Goal: Information Seeking & Learning: Find specific fact

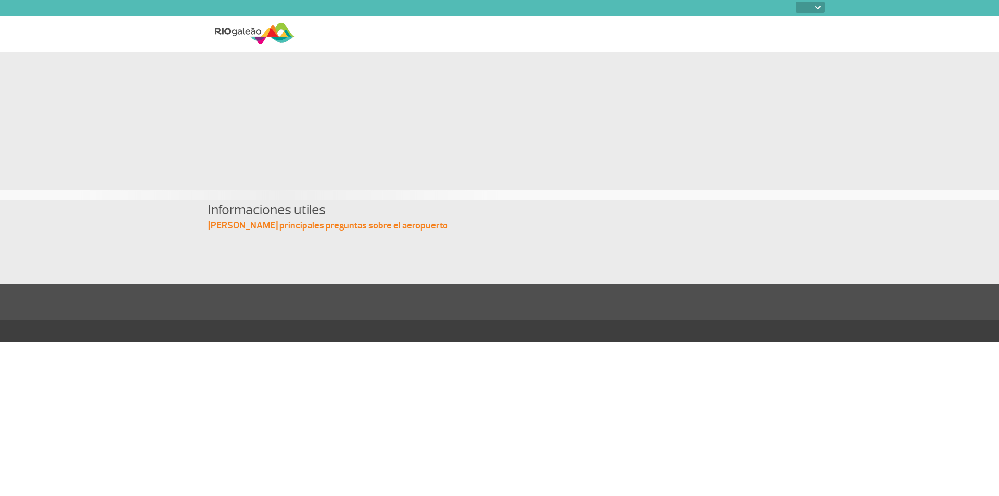
select select
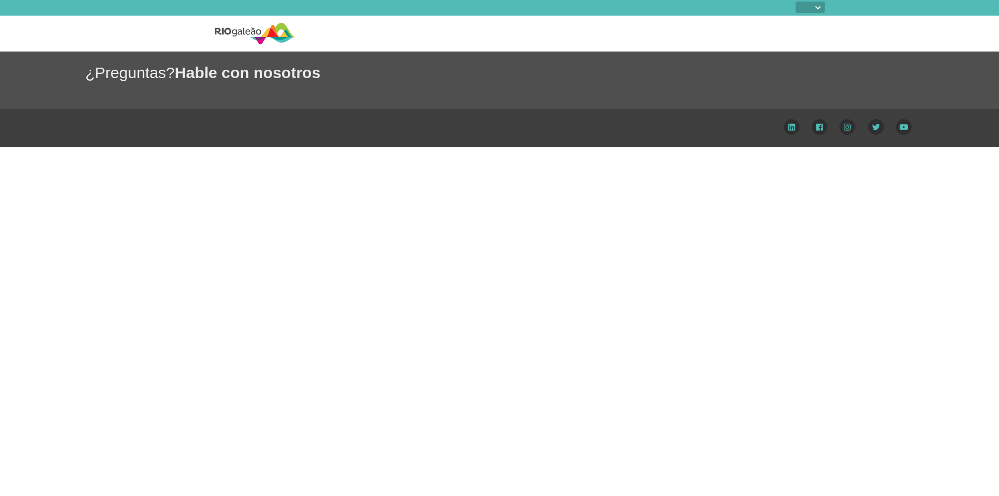
select select
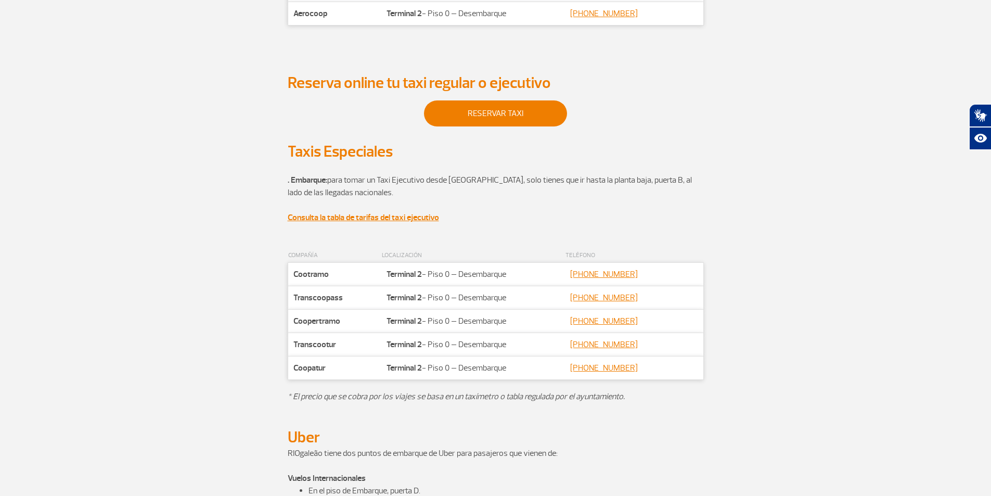
scroll to position [312, 0]
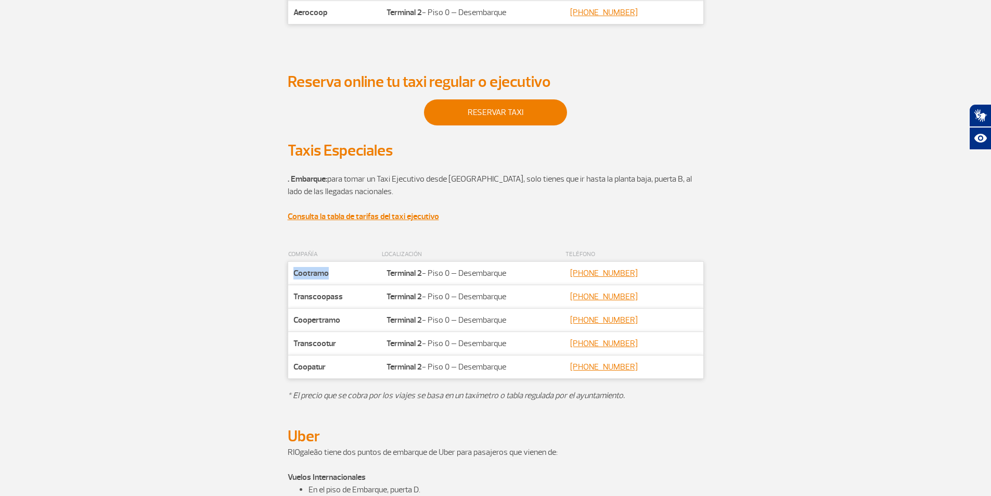
drag, startPoint x: 294, startPoint y: 272, endPoint x: 333, endPoint y: 272, distance: 39.6
click at [333, 272] on td "Companhia Cootramo" at bounding box center [335, 273] width 94 height 23
copy strong "Cootramo"
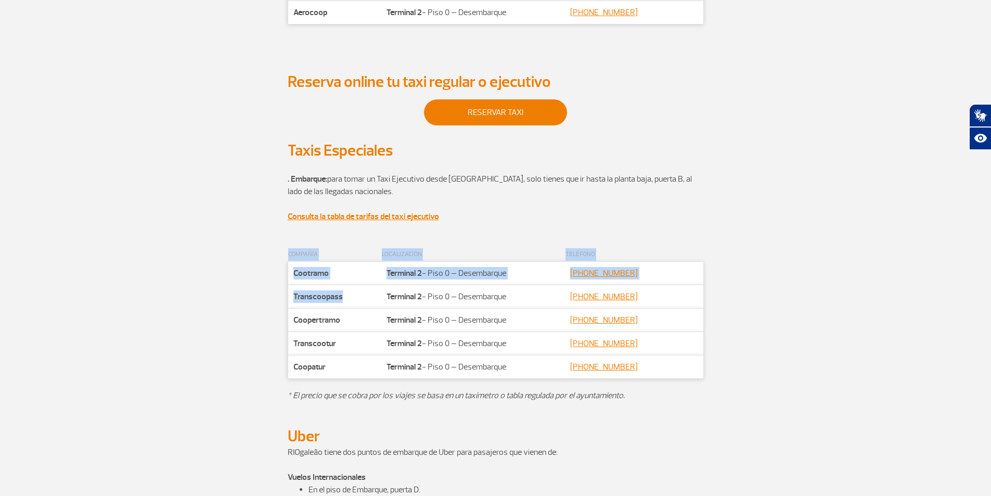
drag, startPoint x: 287, startPoint y: 300, endPoint x: 349, endPoint y: 301, distance: 61.4
click at [349, 301] on table "COMPAÑÍA LOCALIZACIÓN TELÉFONO Companhia Cootramo Localização Terminal 2 - Piso…" at bounding box center [496, 313] width 416 height 131
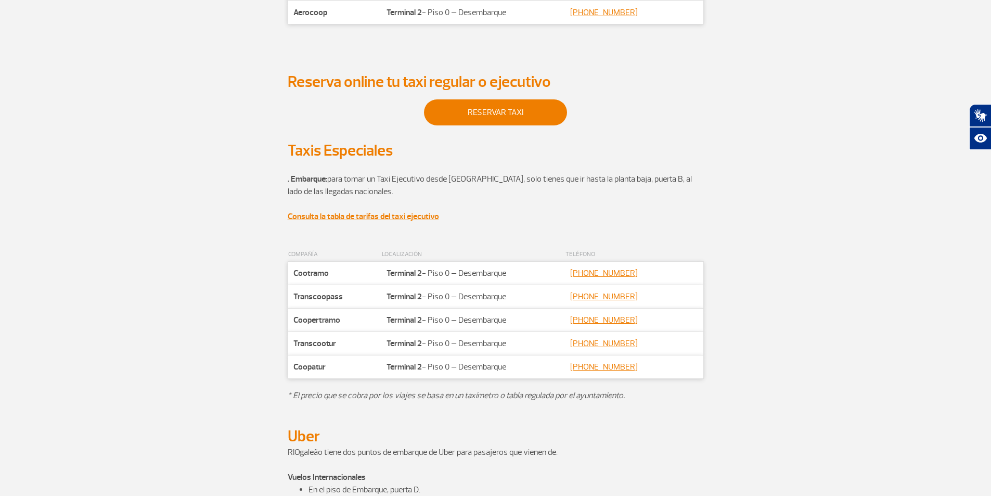
click at [355, 320] on td "Companhia Coopertramo" at bounding box center [335, 320] width 94 height 23
drag, startPoint x: 342, startPoint y: 295, endPoint x: 294, endPoint y: 295, distance: 48.9
click at [294, 295] on td "Companhia Transcoopass" at bounding box center [335, 296] width 94 height 23
copy strong "Transcoopass"
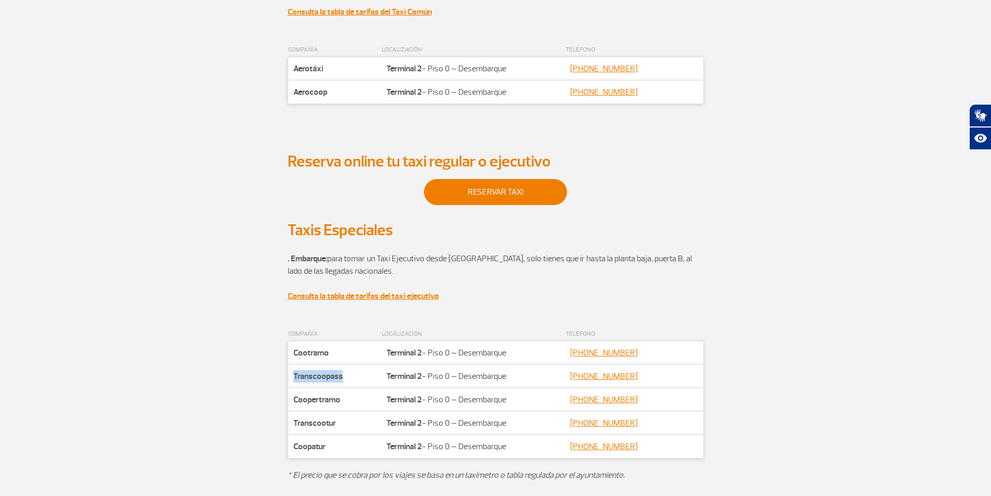
scroll to position [104, 0]
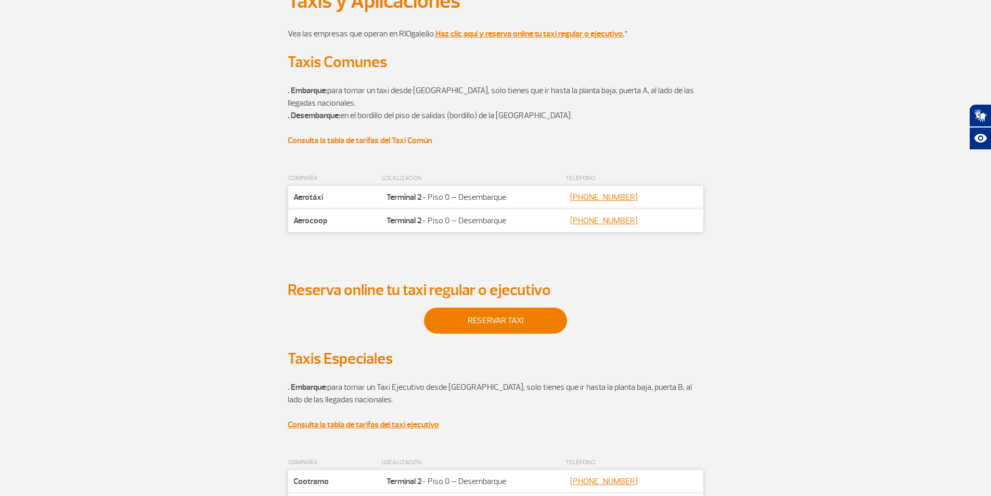
click at [395, 141] on strong "Consulta la tabla de tarifas del Taxi Común" at bounding box center [360, 140] width 144 height 10
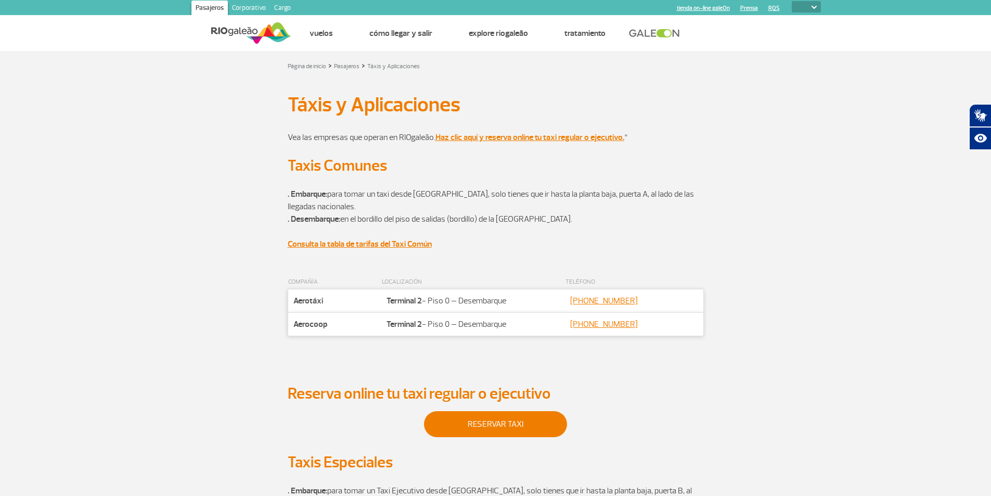
scroll to position [0, 0]
drag, startPoint x: 337, startPoint y: 192, endPoint x: 493, endPoint y: 194, distance: 156.1
click at [490, 193] on p ". Embarque: para tomar un taxi desde [GEOGRAPHIC_DATA], solo tienes que ir hast…" at bounding box center [496, 200] width 416 height 25
click at [504, 197] on p ". Embarque: para tomar un taxi desde [GEOGRAPHIC_DATA], solo tienes que ir hast…" at bounding box center [496, 200] width 416 height 25
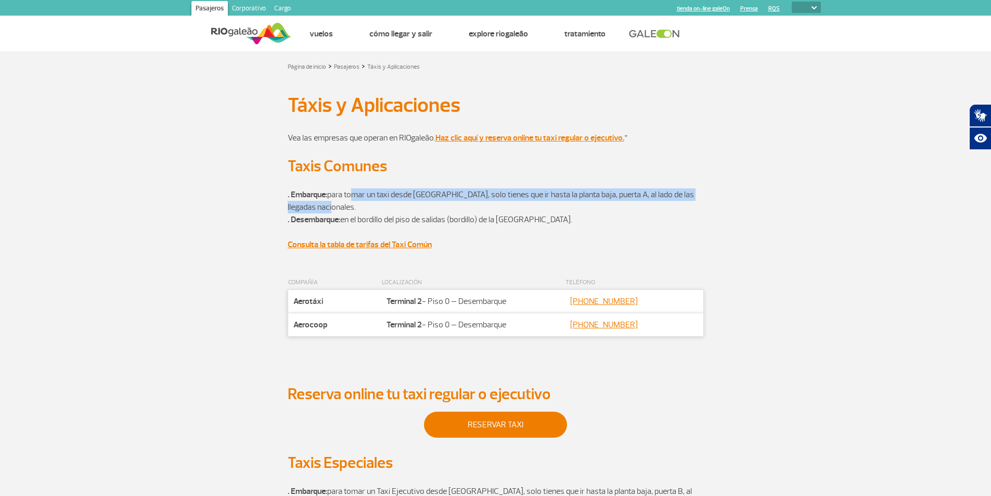
drag, startPoint x: 352, startPoint y: 201, endPoint x: 346, endPoint y: 190, distance: 12.6
click at [346, 189] on p ". Embarque: para tomar un taxi desde [GEOGRAPHIC_DATA], solo tienes que ir hast…" at bounding box center [496, 200] width 416 height 25
click at [355, 211] on p ". Embarque: para tomar un taxi desde [GEOGRAPHIC_DATA], solo tienes que ir hast…" at bounding box center [496, 200] width 416 height 25
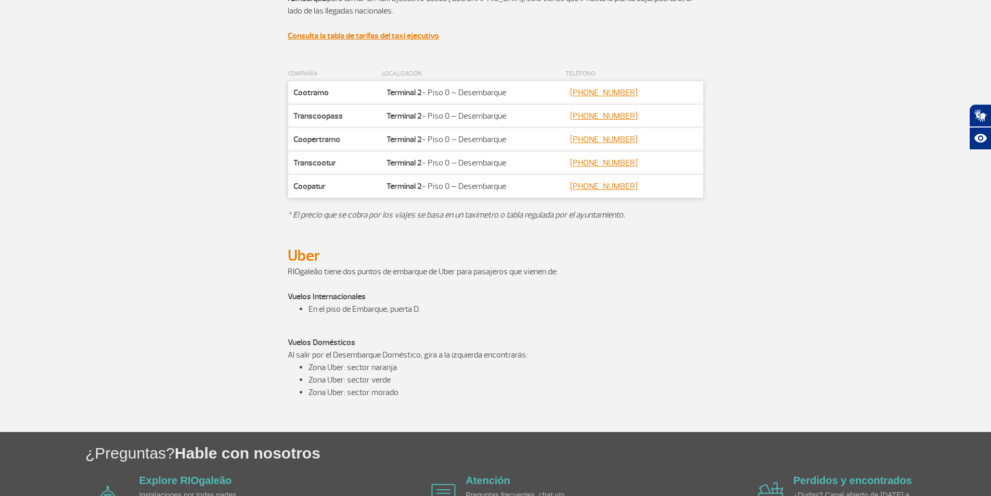
scroll to position [566, 0]
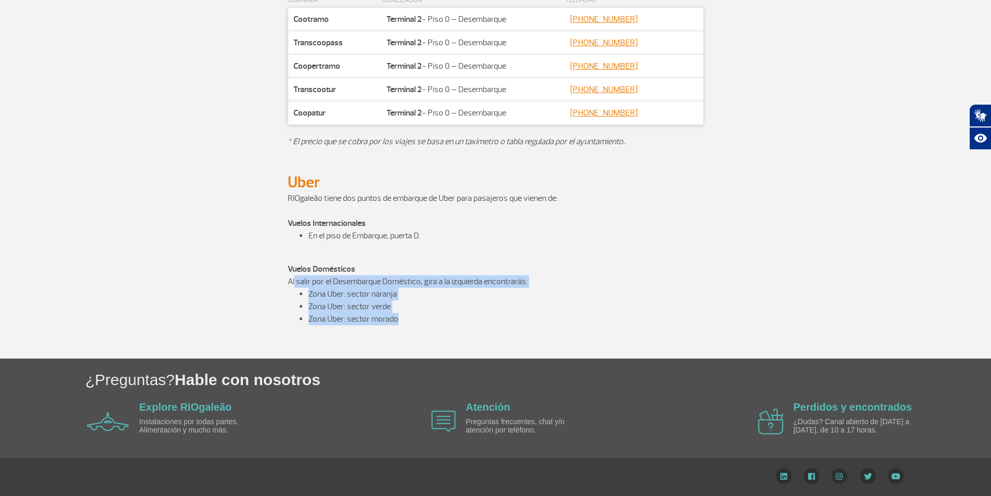
drag, startPoint x: 290, startPoint y: 285, endPoint x: 421, endPoint y: 324, distance: 136.0
click at [421, 324] on div "RIOgaleão tiene dos puntos de embarque de Uber para pasajeros que vienen de: Vu…" at bounding box center [496, 275] width 416 height 167
click at [421, 324] on li "Zona Uber: sector morado" at bounding box center [507, 319] width 396 height 12
drag, startPoint x: 417, startPoint y: 322, endPoint x: 277, endPoint y: 280, distance: 146.1
click at [285, 281] on div "RIOgaleão tiene dos puntos de embarque de Uber para pasajeros que vienen de: Vu…" at bounding box center [496, 275] width 578 height 167
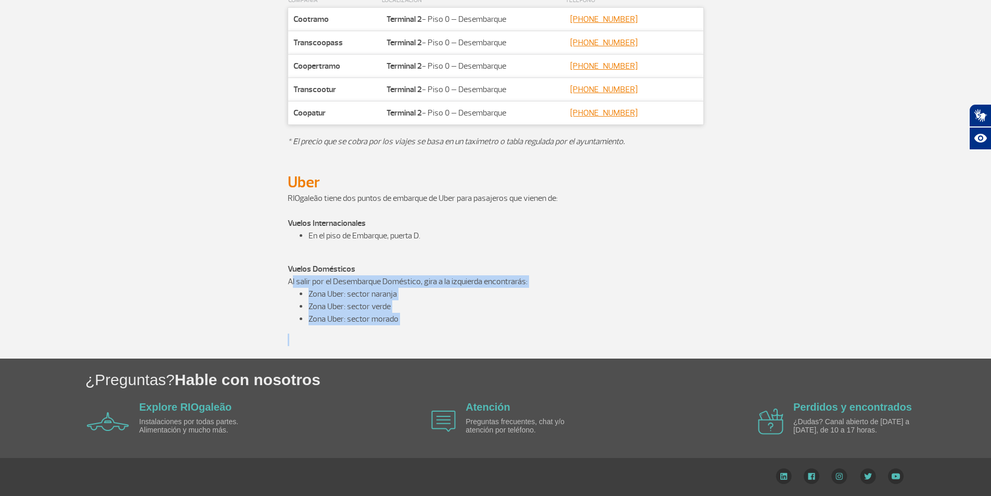
click at [270, 280] on div "RIOgaleão tiene dos puntos de embarque de Uber para pasajeros que vienen de: Vu…" at bounding box center [496, 275] width 578 height 167
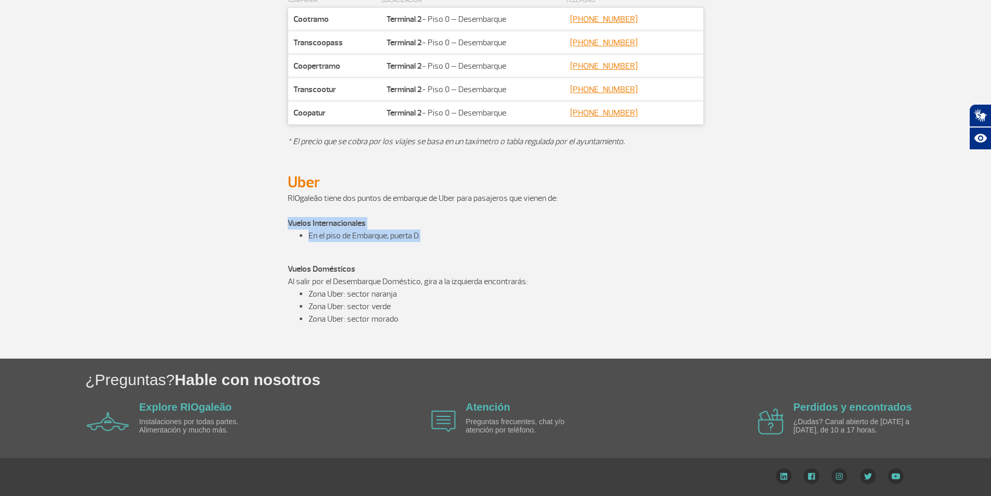
drag, startPoint x: 262, startPoint y: 227, endPoint x: 449, endPoint y: 238, distance: 187.1
click at [436, 237] on div "RIOgaleão tiene dos puntos de embarque de Uber para pasajeros que vienen de: Vu…" at bounding box center [496, 275] width 578 height 167
click at [472, 238] on li "En el piso de Embarque, puerta D." at bounding box center [507, 236] width 396 height 12
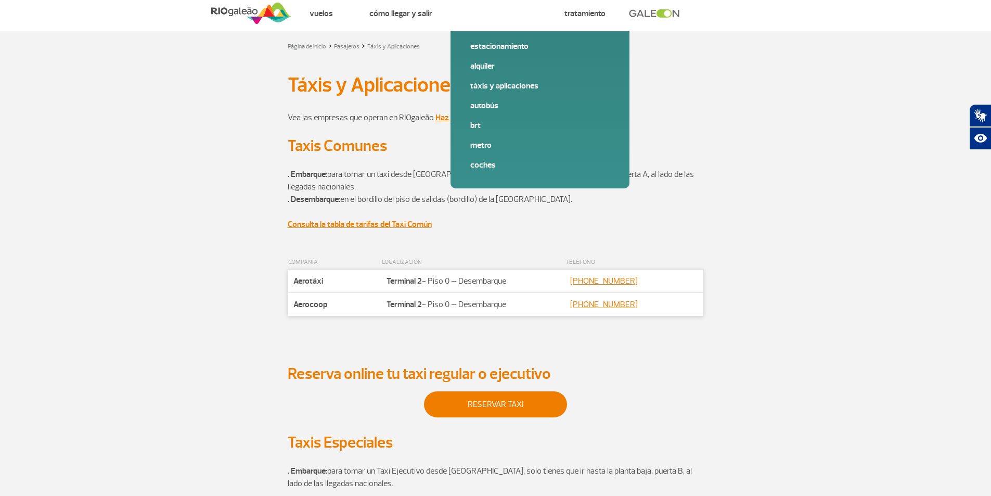
scroll to position [0, 0]
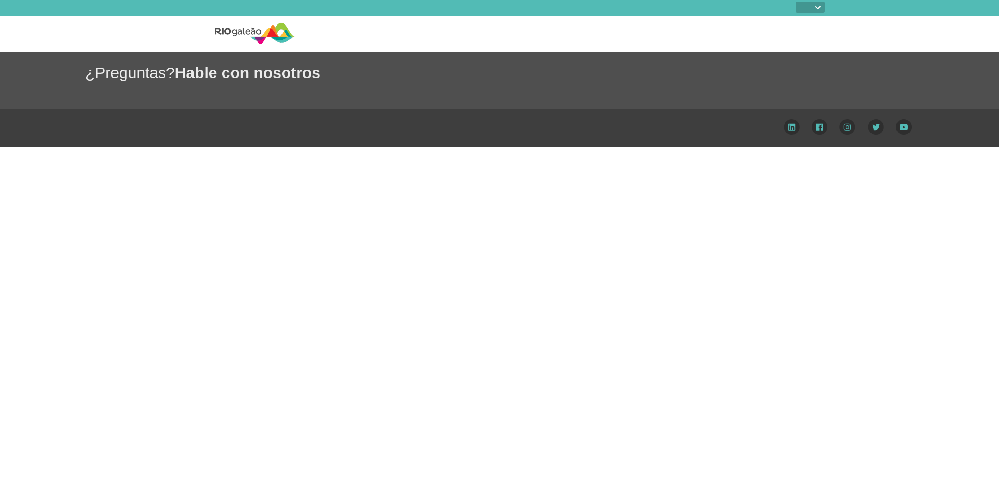
select select
